Goal: Information Seeking & Learning: Learn about a topic

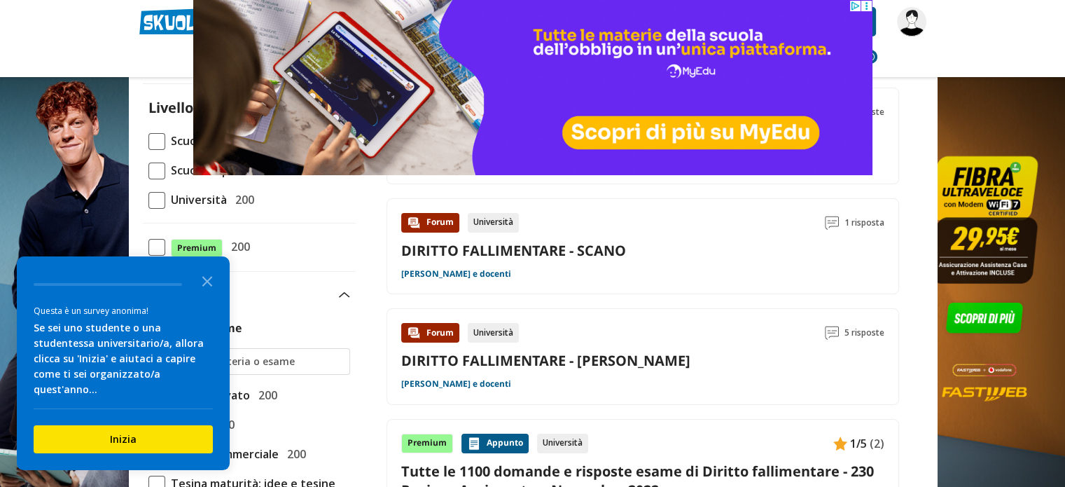
click at [538, 361] on link "DIRITTO FALLIMENTARE - [PERSON_NAME]" at bounding box center [545, 360] width 289 height 19
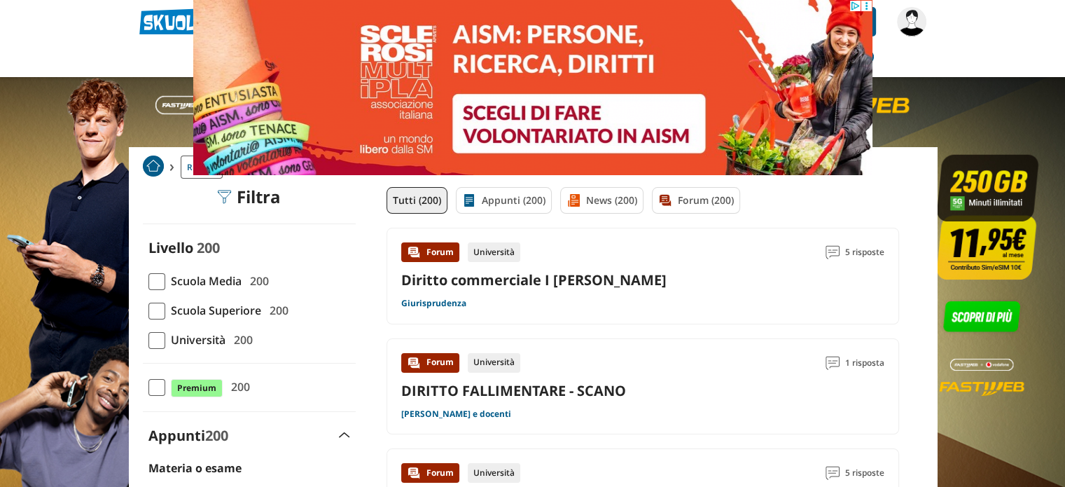
scroll to position [280, 0]
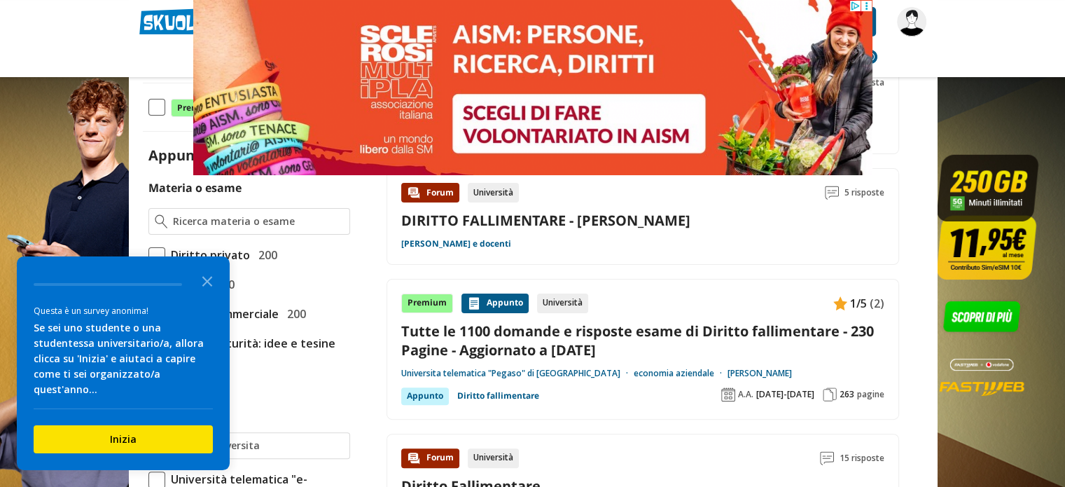
click at [574, 339] on link "Tutte le 1100 domande e risposte esame di Diritto fallimentare - 230 Pagine - A…" at bounding box center [642, 340] width 483 height 38
